Goal: Information Seeking & Learning: Find specific page/section

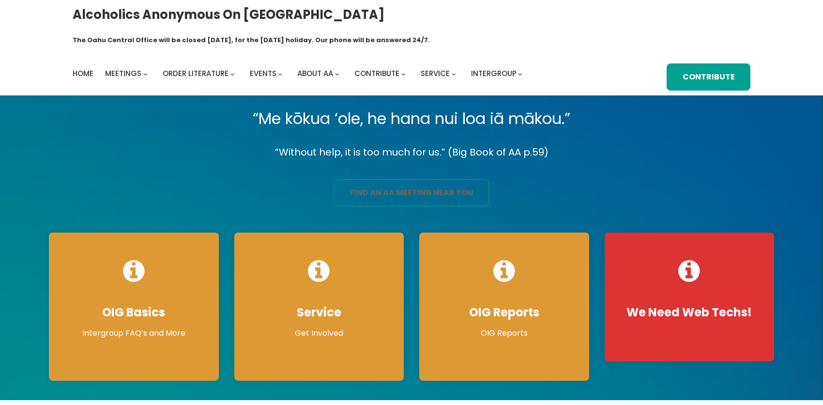
click at [402, 180] on link "find an aa meeting near you" at bounding box center [411, 192] width 155 height 27
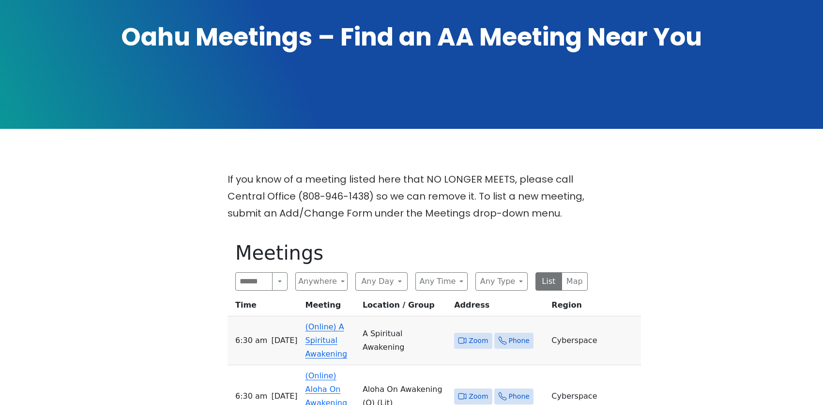
scroll to position [194, 0]
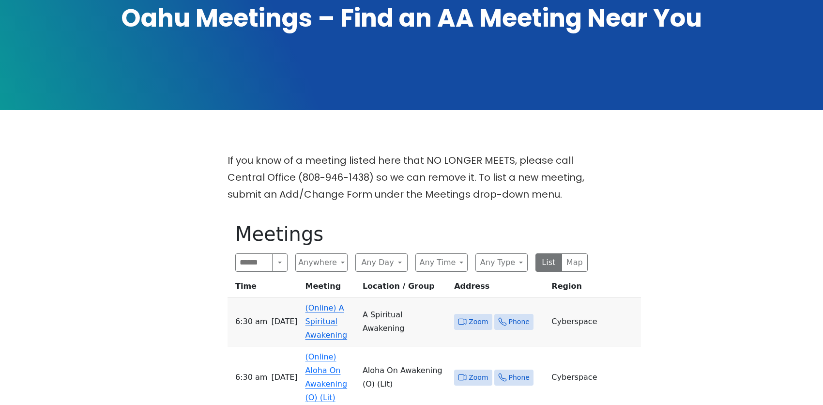
click at [327, 352] on link "(Online) Aloha On Awakening (O) (Lit)" at bounding box center [327, 377] width 42 height 50
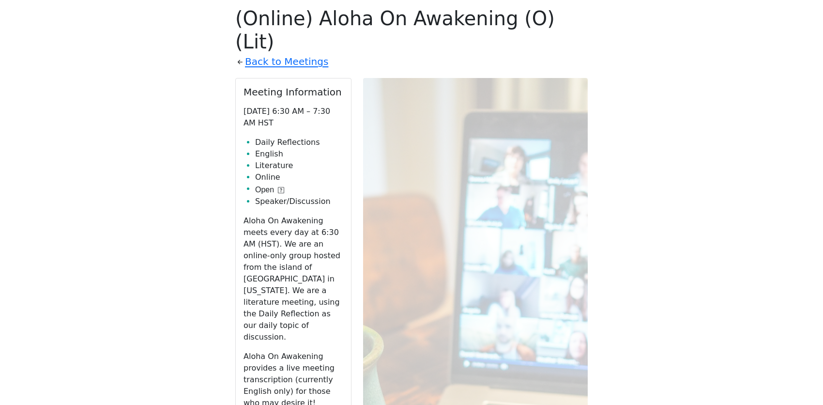
scroll to position [453, 0]
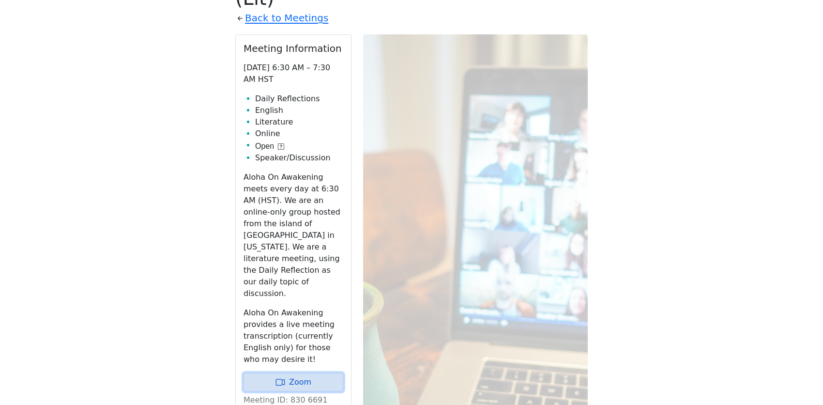
click at [339, 373] on link "Zoom" at bounding box center [294, 382] width 100 height 18
